Goal: Information Seeking & Learning: Learn about a topic

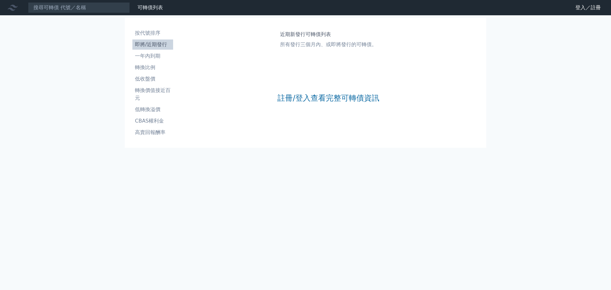
click at [157, 49] on link "即將/近期發行" at bounding box center [152, 44] width 41 height 10
click at [350, 99] on link "註冊/登入查看完整可轉債資訊" at bounding box center [328, 98] width 102 height 10
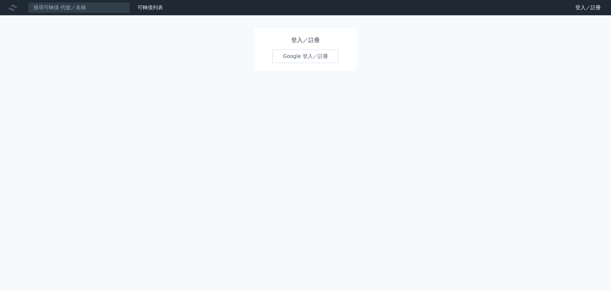
click at [318, 53] on link "Google 登入／註冊" at bounding box center [305, 56] width 66 height 13
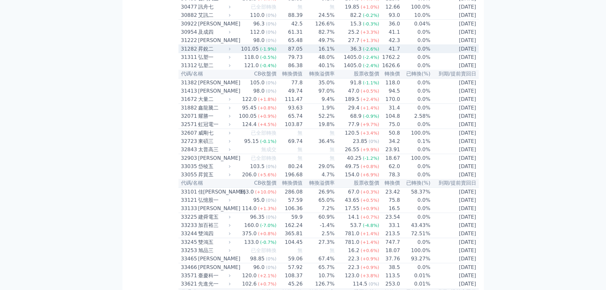
scroll to position [1049, 0]
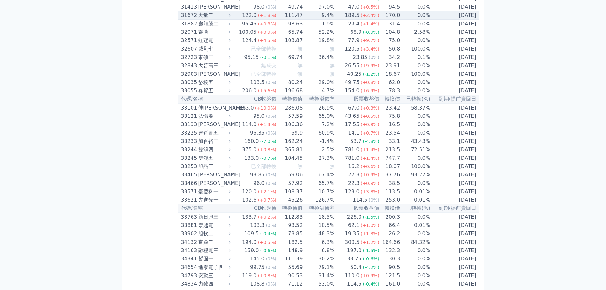
click at [222, 19] on div "大量二" at bounding box center [213, 15] width 31 height 8
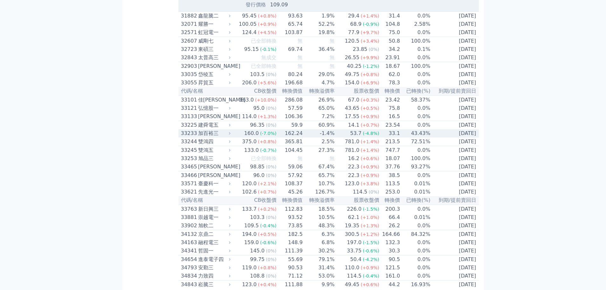
scroll to position [1208, 0]
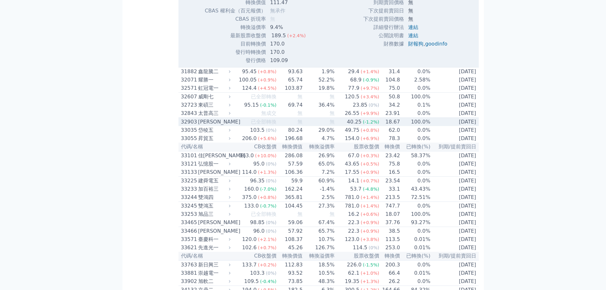
click at [217, 126] on div "[PERSON_NAME]" at bounding box center [213, 122] width 31 height 8
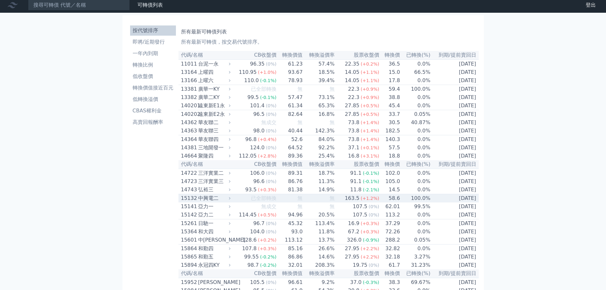
scroll to position [0, 0]
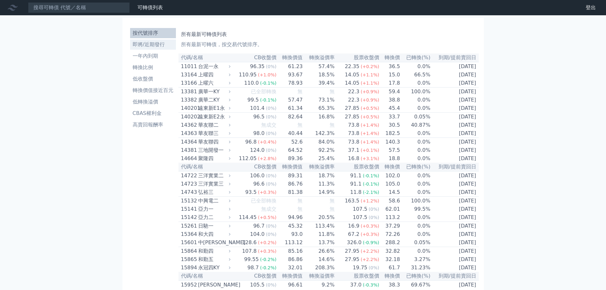
click at [154, 42] on li "即將/近期發行" at bounding box center [153, 45] width 46 height 8
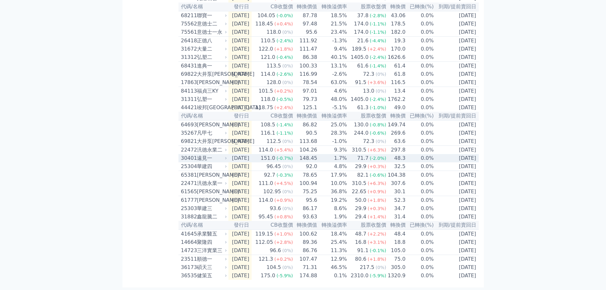
scroll to position [189, 0]
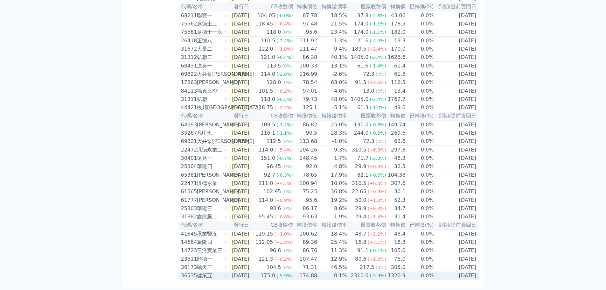
click at [265, 275] on td "175.0 (-5.9%)" at bounding box center [272, 275] width 41 height 8
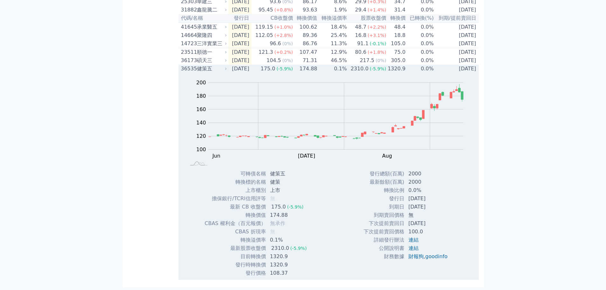
scroll to position [300, 0]
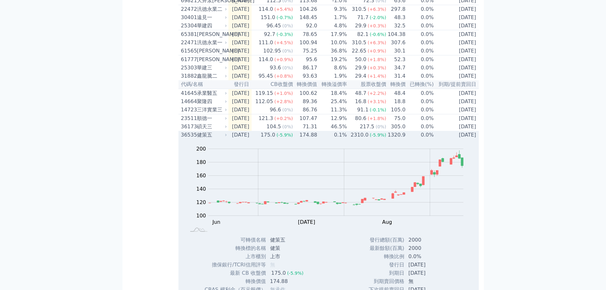
click at [264, 139] on td "175.0 (-5.9%)" at bounding box center [272, 135] width 41 height 8
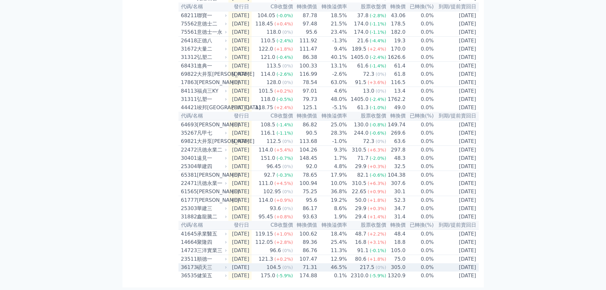
click at [252, 267] on td "[DATE]" at bounding box center [240, 267] width 24 height 8
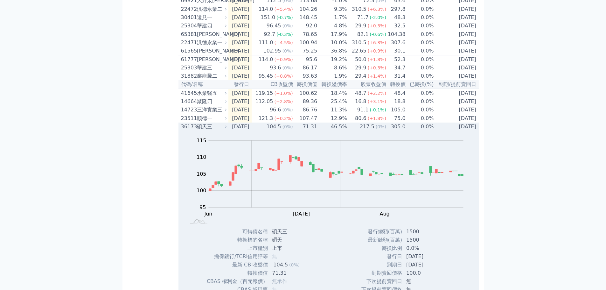
click at [252, 131] on td "[DATE]" at bounding box center [240, 126] width 24 height 8
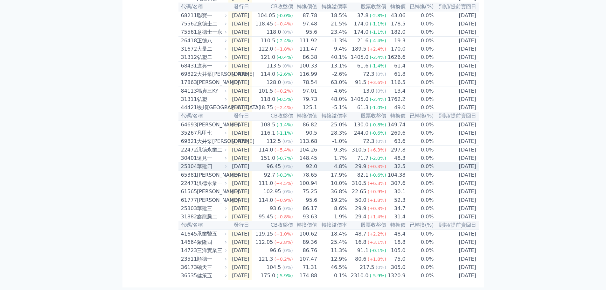
scroll to position [189, 0]
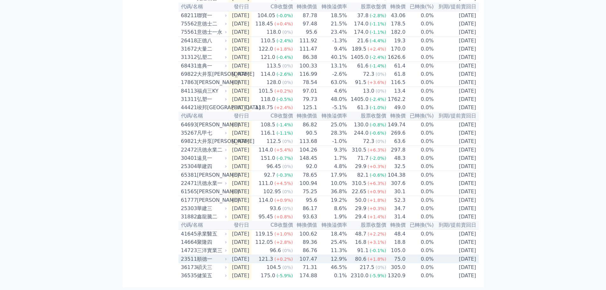
click at [252, 258] on td "[DATE]" at bounding box center [240, 259] width 24 height 9
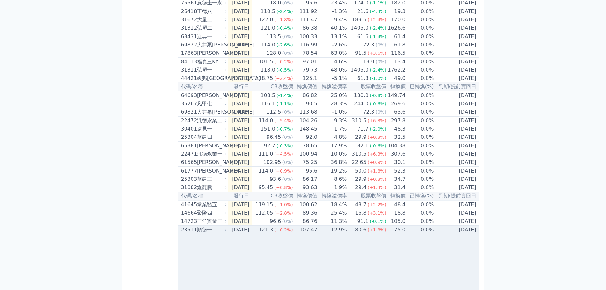
scroll to position [300, 0]
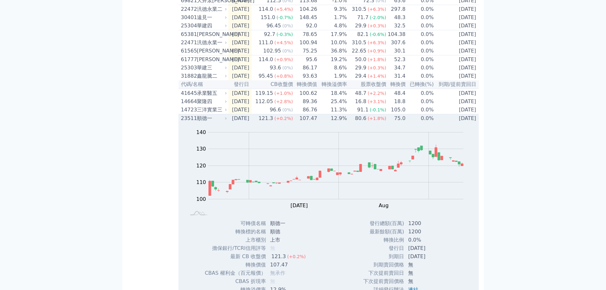
click at [252, 123] on td "[DATE]" at bounding box center [240, 118] width 24 height 9
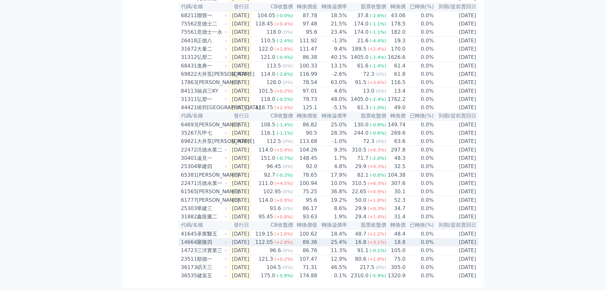
click at [252, 238] on td "[DATE]" at bounding box center [240, 242] width 24 height 8
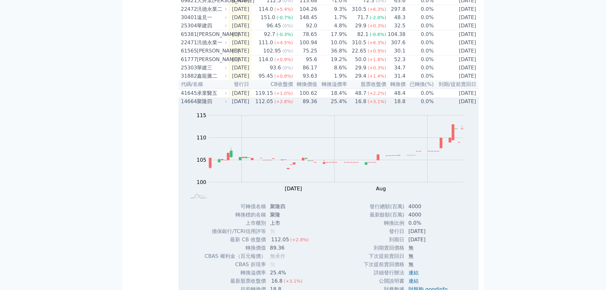
click at [241, 106] on td "[DATE]" at bounding box center [240, 101] width 24 height 8
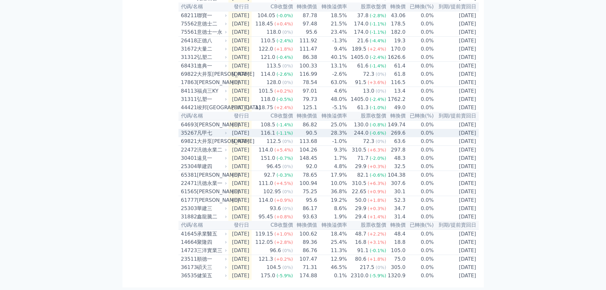
scroll to position [189, 0]
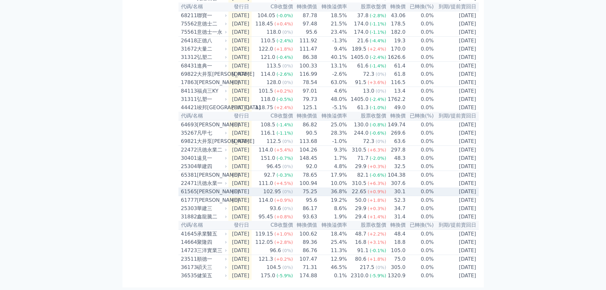
click at [252, 187] on td "[DATE]" at bounding box center [240, 191] width 24 height 9
